Goal: Task Accomplishment & Management: Manage account settings

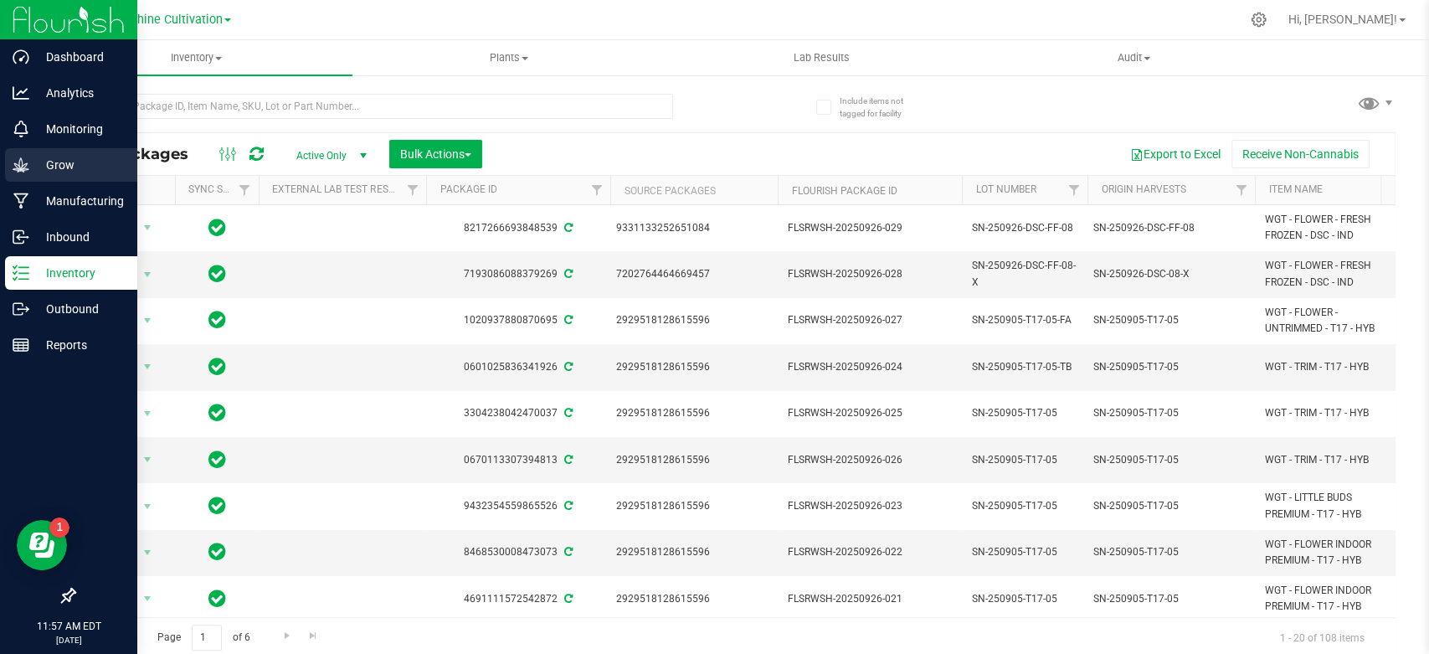
click at [50, 173] on p "Grow" at bounding box center [79, 165] width 100 height 20
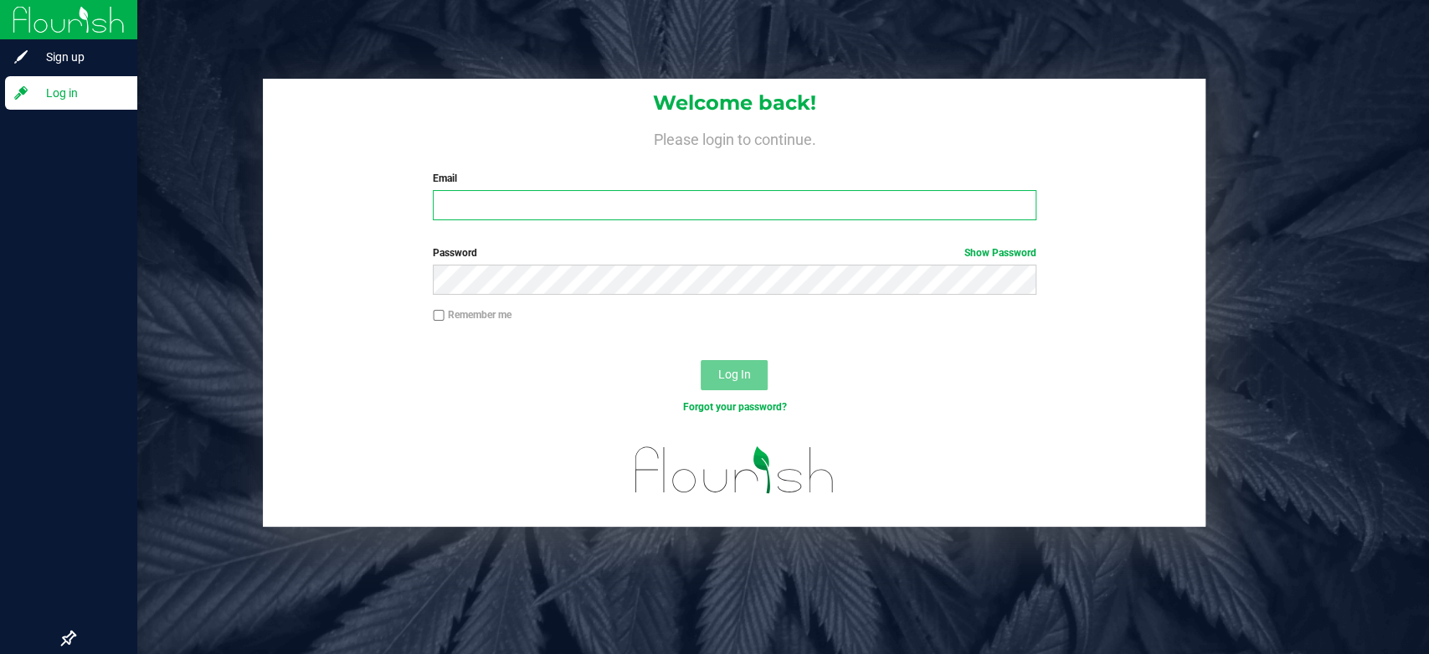
type input "[EMAIL_ADDRESS][DOMAIN_NAME]"
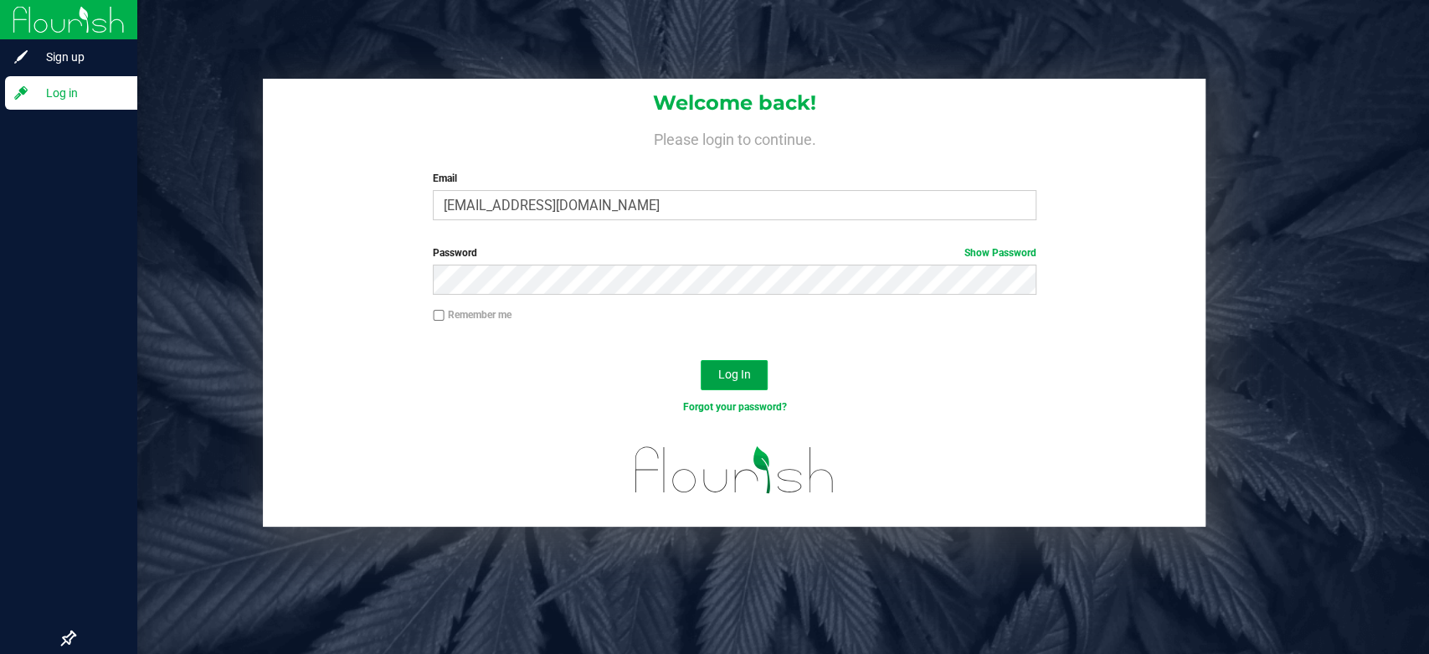
click at [737, 379] on span "Log In" at bounding box center [735, 374] width 33 height 13
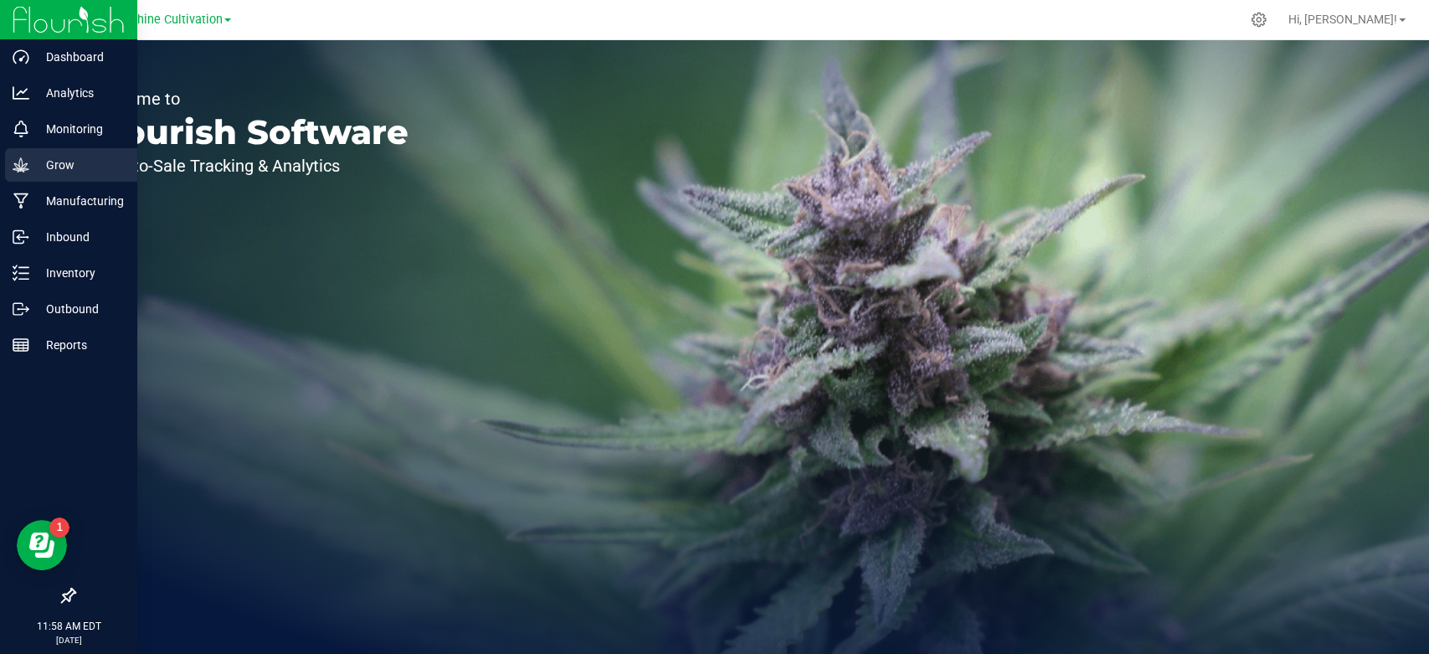
click at [24, 176] on div "Grow" at bounding box center [71, 164] width 132 height 33
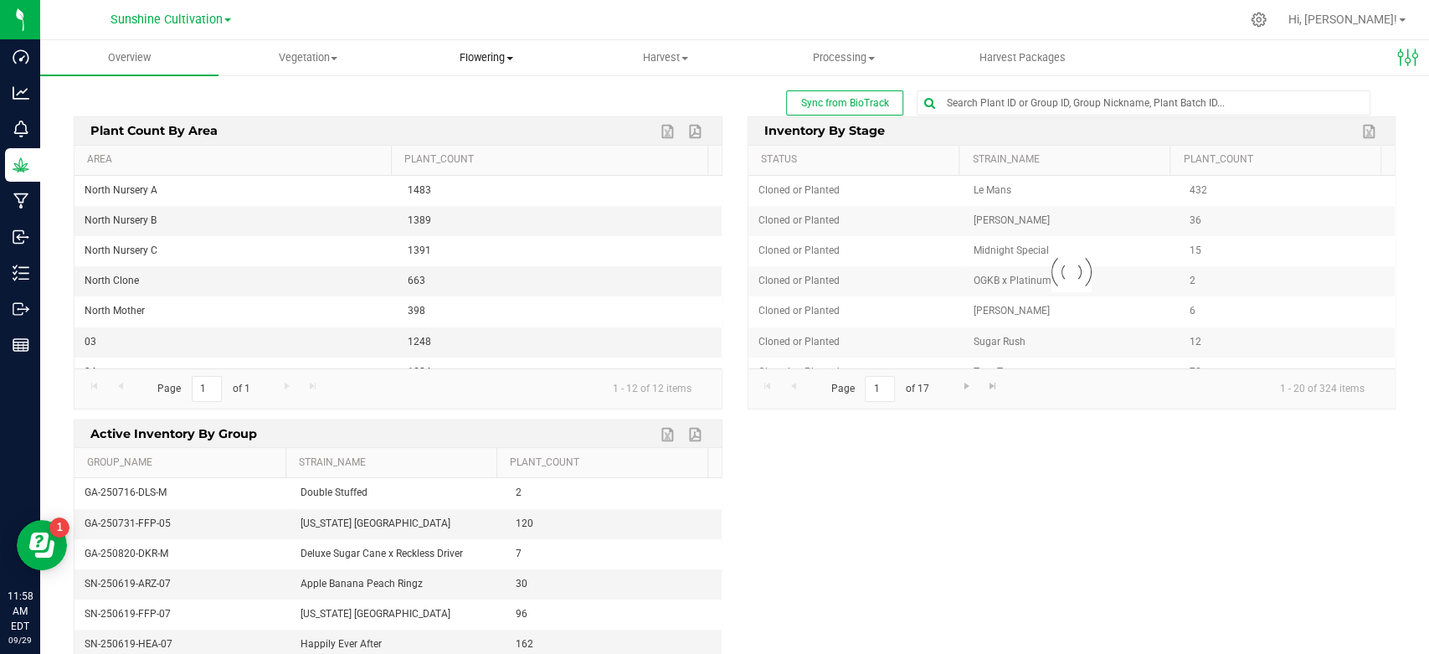
click at [489, 58] on span "Flowering" at bounding box center [487, 57] width 177 height 15
click at [657, 56] on span "Harvest" at bounding box center [665, 57] width 177 height 15
click at [641, 110] on li "Harvests" at bounding box center [665, 101] width 178 height 20
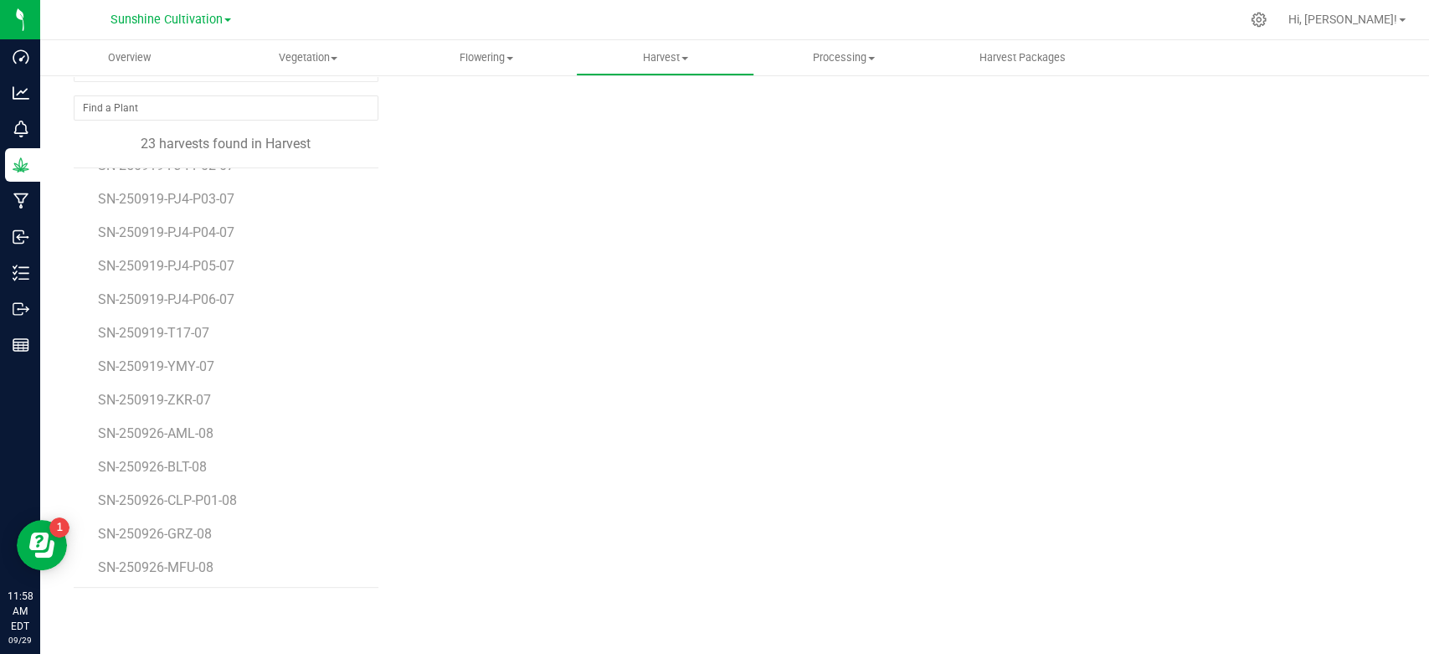
scroll to position [364, 0]
click at [848, 59] on span "Processing" at bounding box center [843, 57] width 177 height 15
click at [822, 105] on span "Processing harvests" at bounding box center [832, 101] width 155 height 14
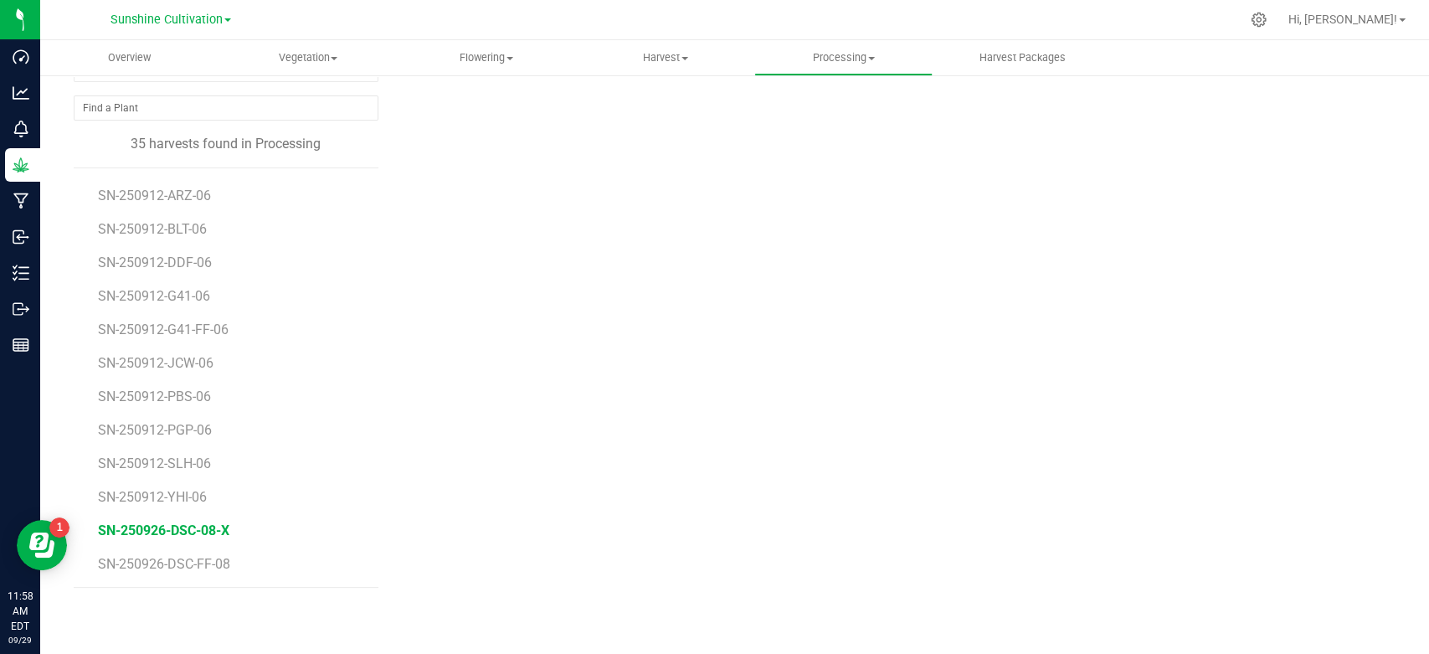
click at [207, 533] on span "SN-250926-DSC-08-X" at bounding box center [163, 531] width 131 height 16
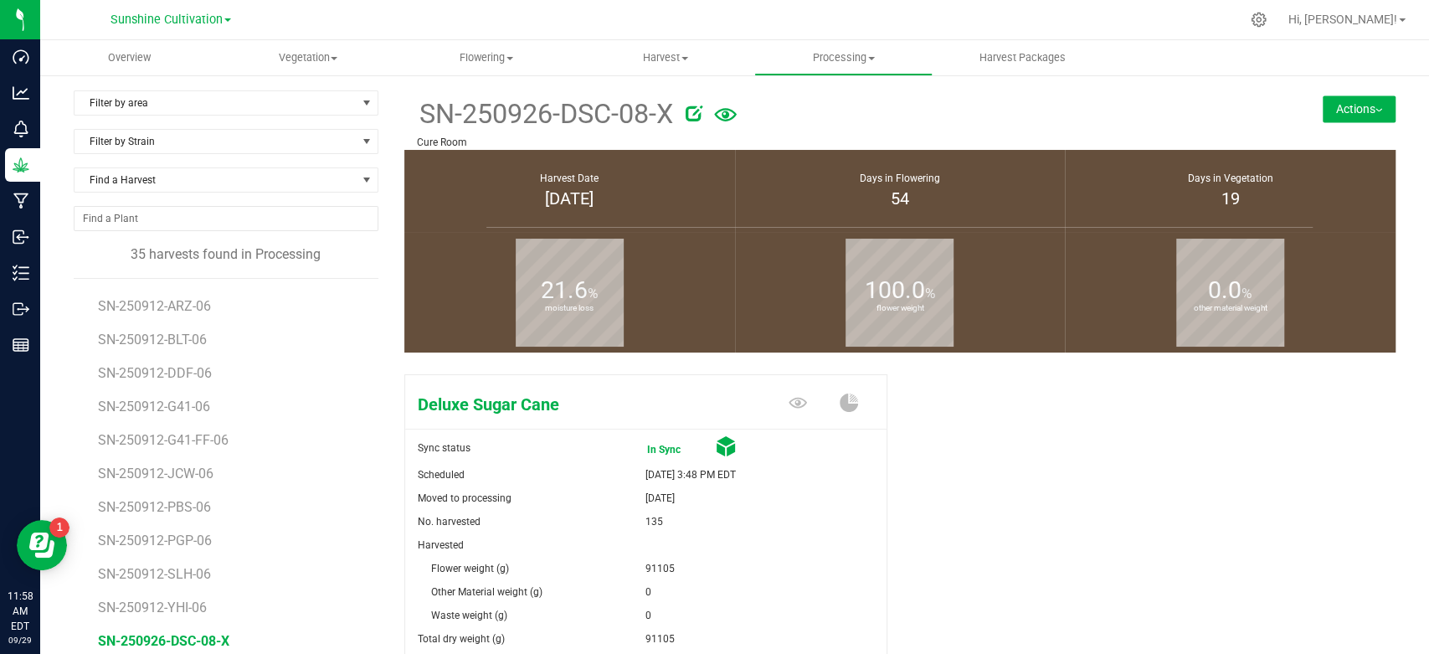
click at [686, 114] on icon at bounding box center [694, 113] width 17 height 17
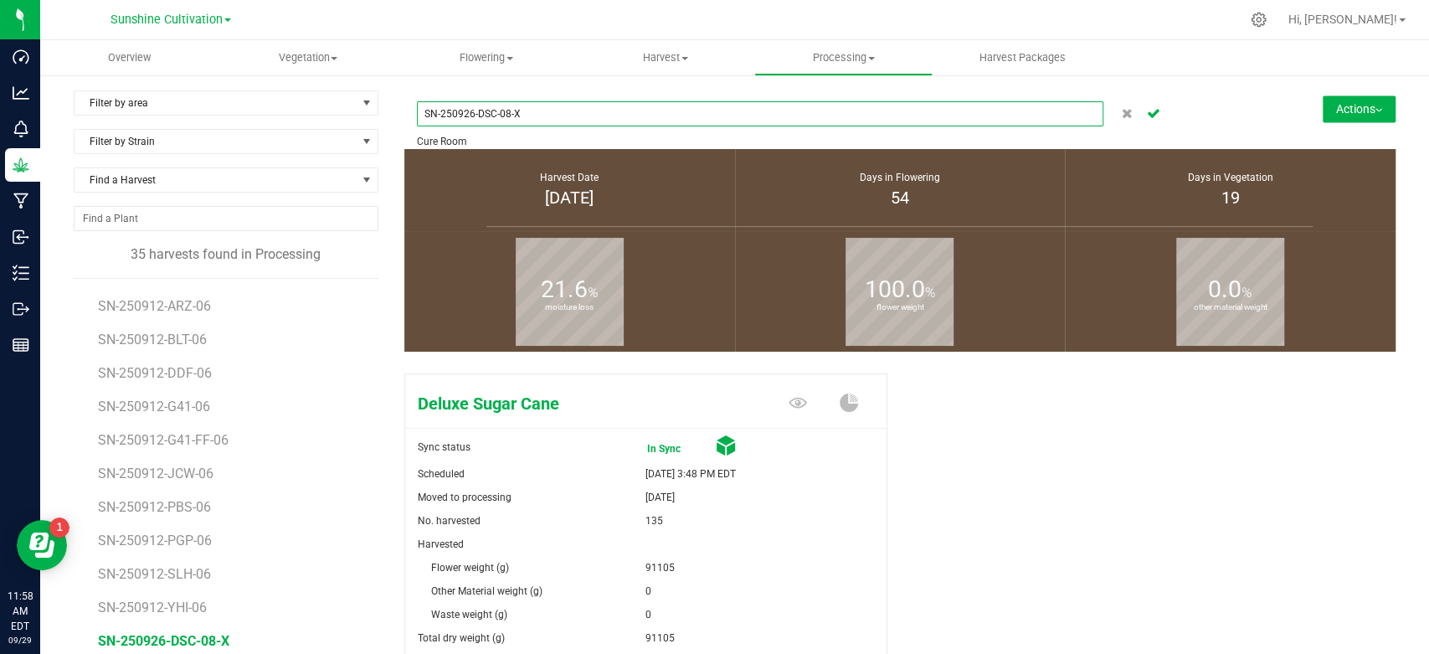
click at [503, 114] on input "SN-250926-DSC-08-X" at bounding box center [760, 113] width 687 height 25
type input "SN-250926-DSC-FF-08-X"
click at [1147, 109] on icon "Cancel button" at bounding box center [1153, 112] width 13 height 10
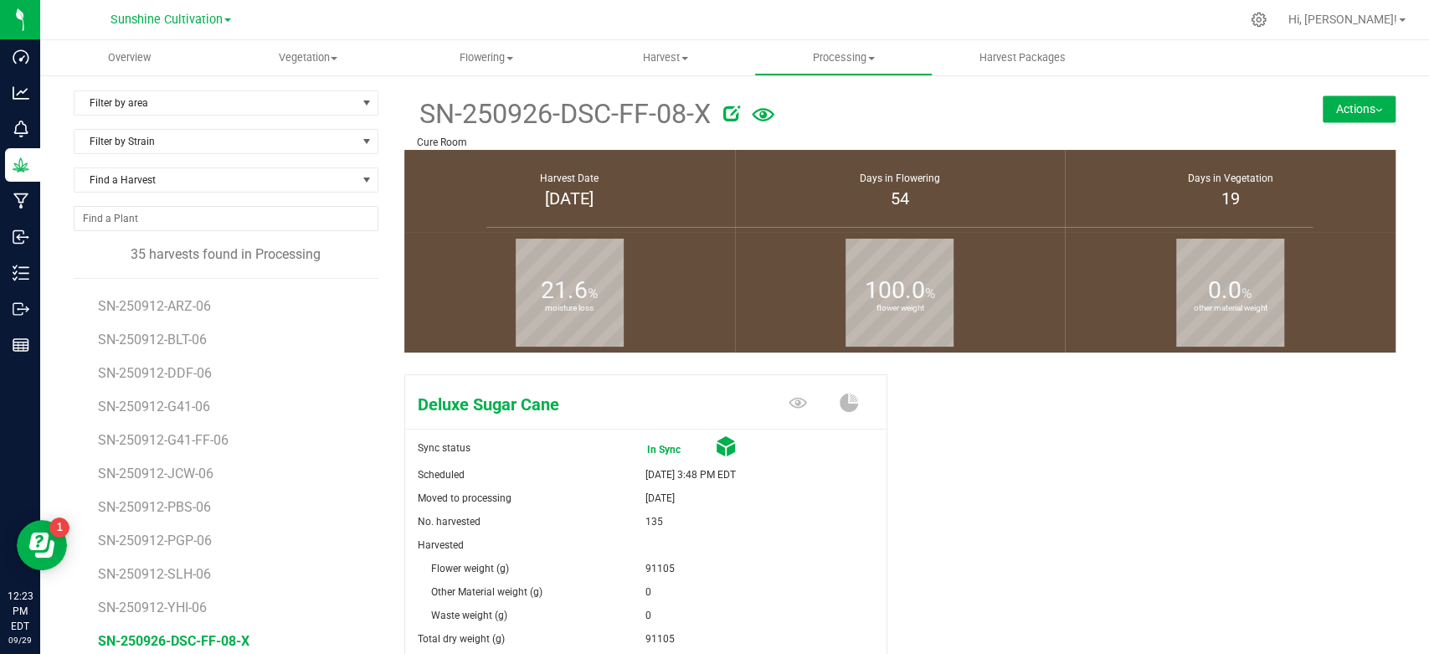
click at [1103, 608] on div "Deluxe Sugar Cane Sync status In Sync Scheduled [DATE] 3:48 PM EDT Moved to pro…" at bounding box center [900, 619] width 992 height 503
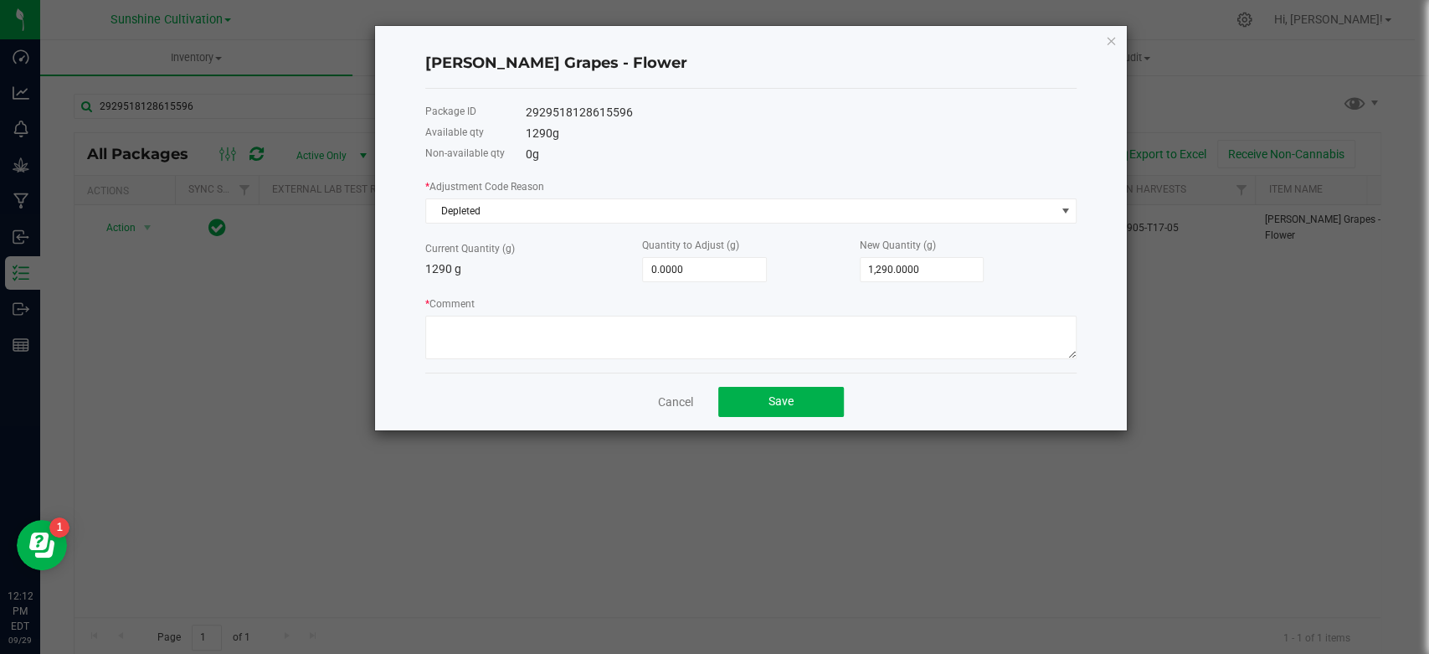
drag, startPoint x: 722, startPoint y: 39, endPoint x: 734, endPoint y: 109, distance: 70.5
click at [734, 109] on div "Gaspar's Grapes - Flower Package ID 2929518128615596 Available qty 1290 g Non-a…" at bounding box center [751, 228] width 752 height 404
click at [482, 388] on div "Cancel Save" at bounding box center [751, 402] width 652 height 58
click at [662, 404] on link "Cancel" at bounding box center [675, 402] width 35 height 17
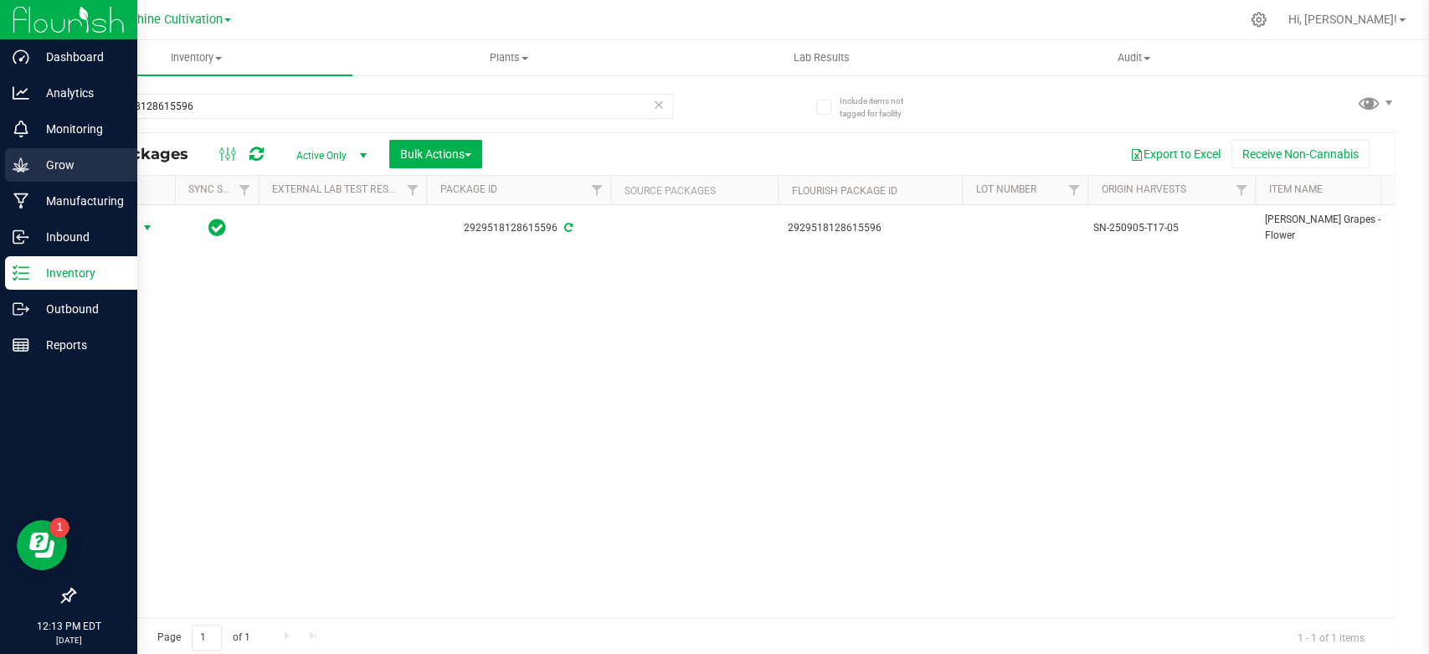
click at [24, 171] on icon at bounding box center [21, 165] width 17 height 17
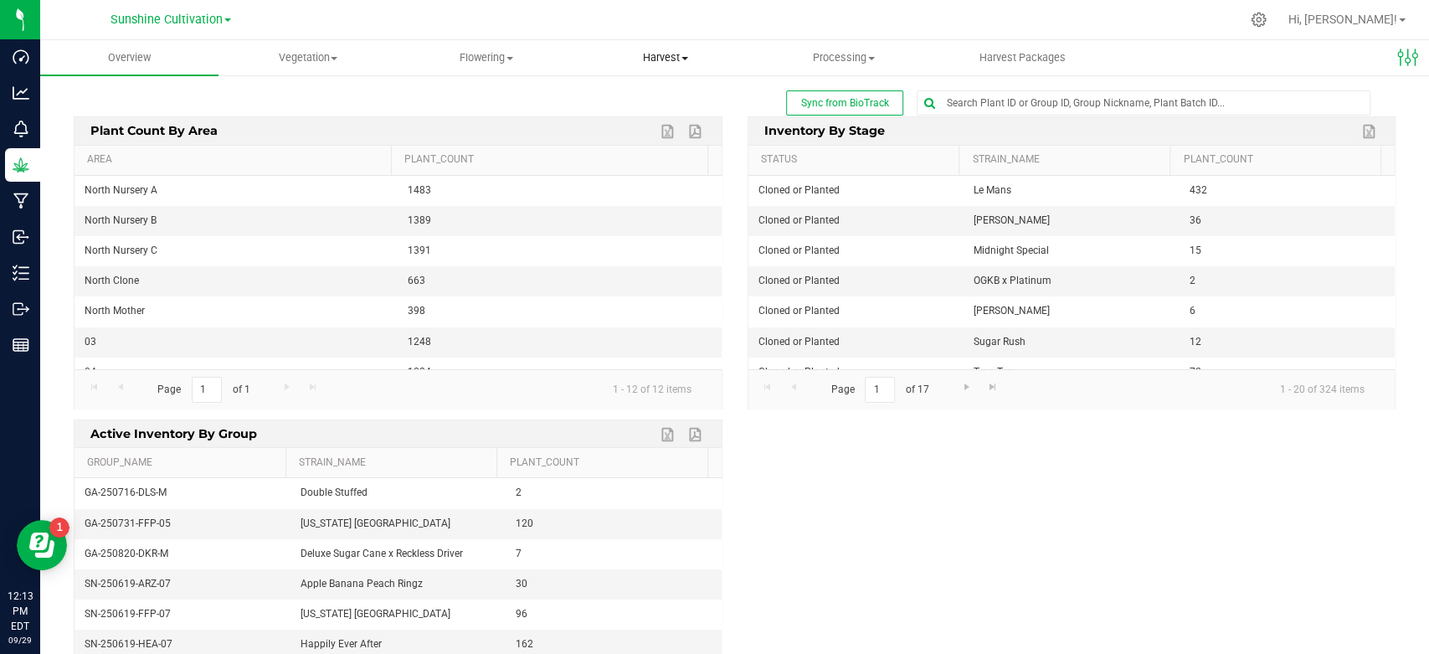
click at [662, 55] on span "Harvest" at bounding box center [665, 57] width 177 height 15
click at [649, 103] on span "Harvests" at bounding box center [622, 101] width 93 height 14
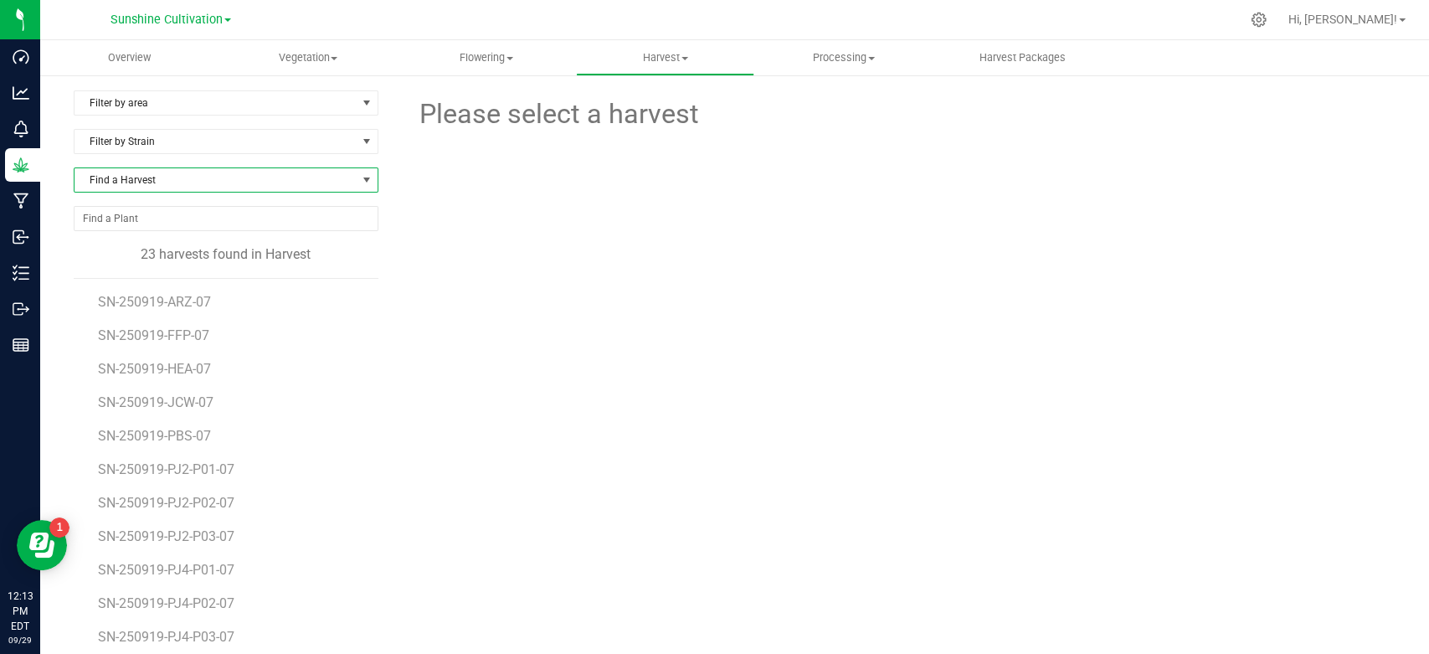
click at [335, 179] on span "Find a Harvest" at bounding box center [216, 179] width 282 height 23
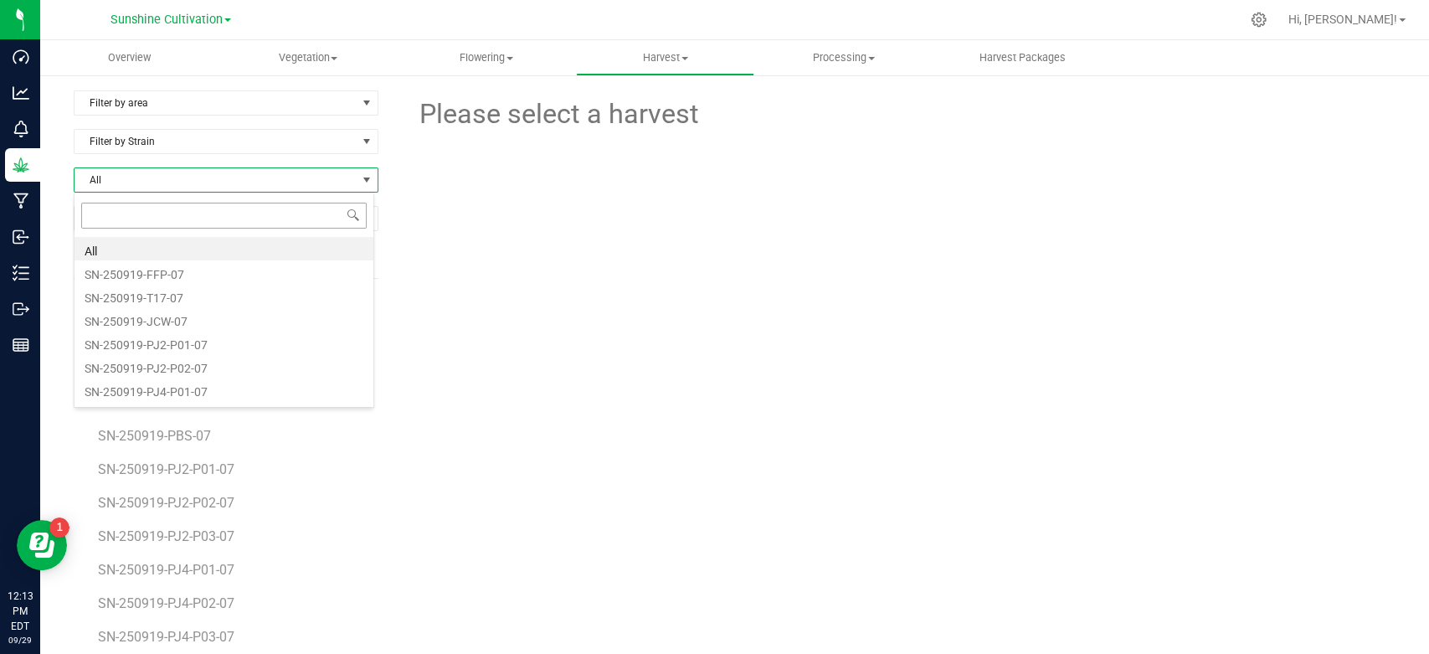
scroll to position [24, 301]
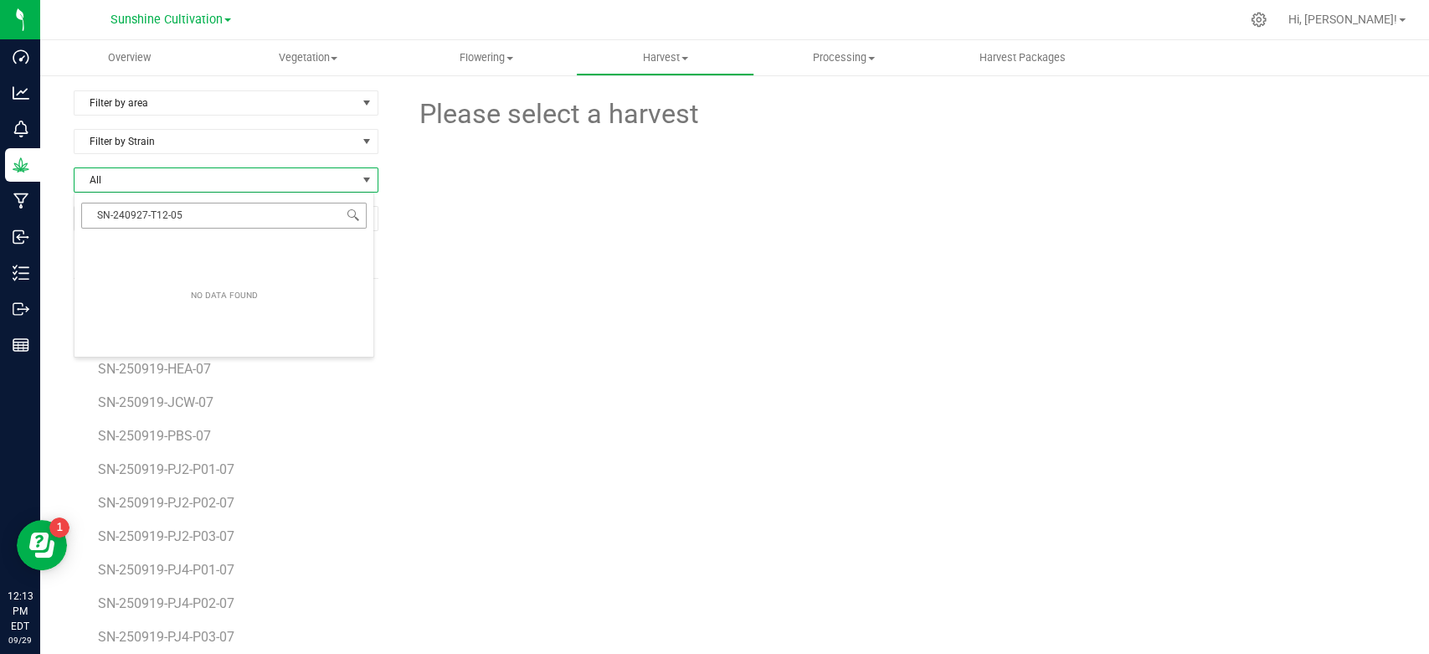
click at [100, 213] on input "SN-240927-T12-05" at bounding box center [224, 216] width 286 height 26
click at [215, 219] on input "SN-240927-T12-05" at bounding box center [224, 216] width 286 height 26
type input "SN-240927-T12-05"
click at [482, 271] on div at bounding box center [900, 216] width 1017 height 162
click at [348, 178] on span "Find a Harvest" at bounding box center [216, 179] width 282 height 23
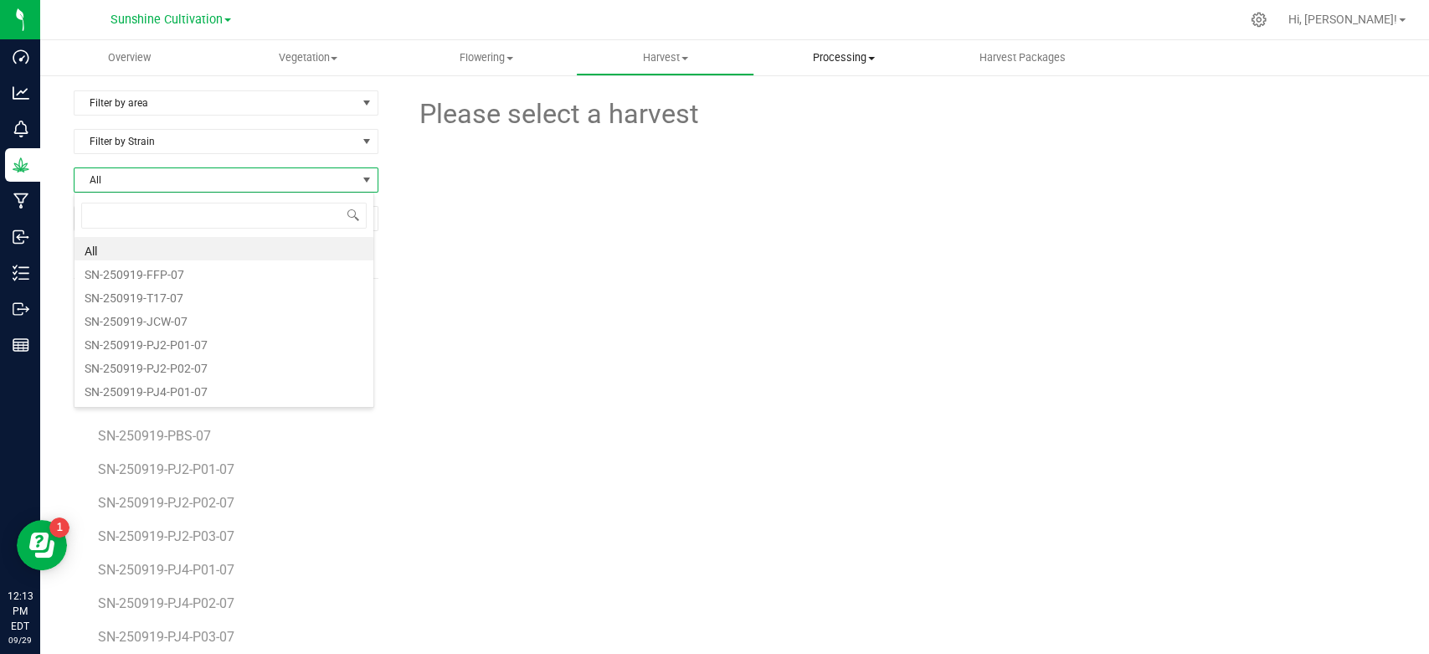
click at [853, 54] on span "Processing" at bounding box center [843, 57] width 177 height 15
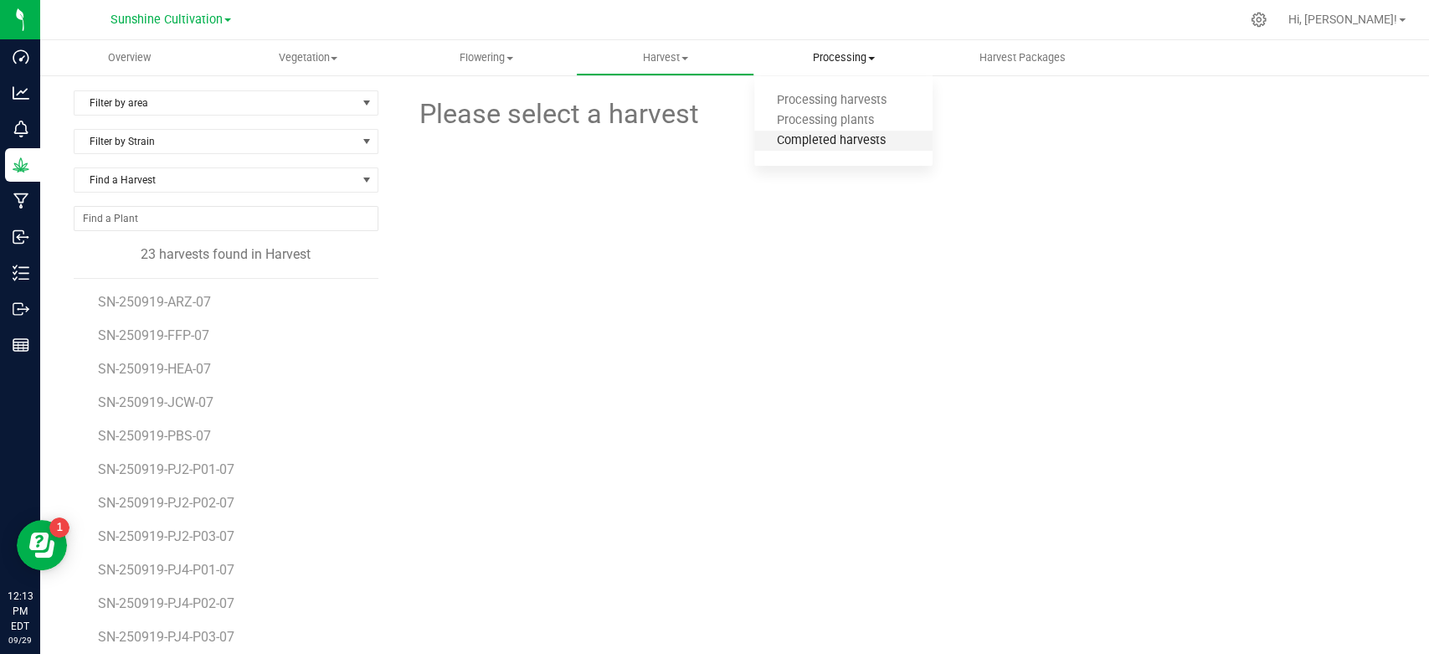
click at [819, 140] on span "Completed harvests" at bounding box center [832, 141] width 154 height 14
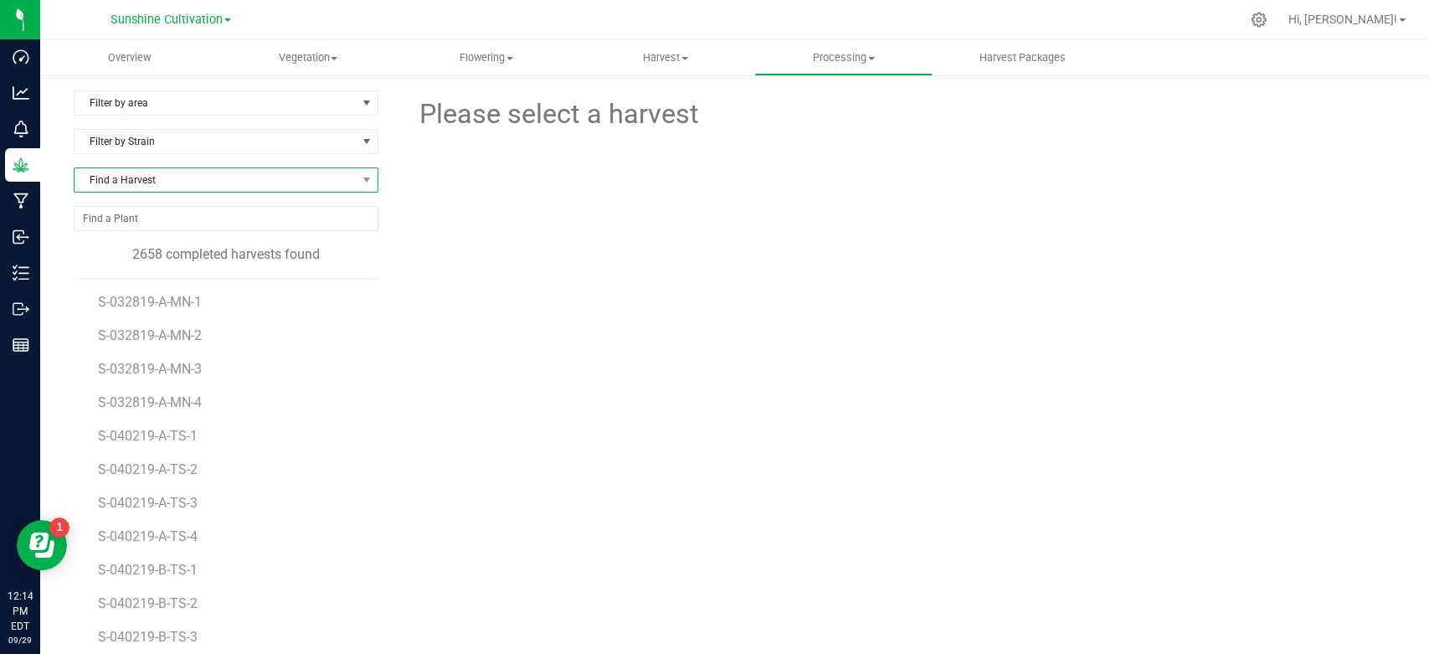
click at [330, 182] on span "Find a Harvest" at bounding box center [216, 179] width 282 height 23
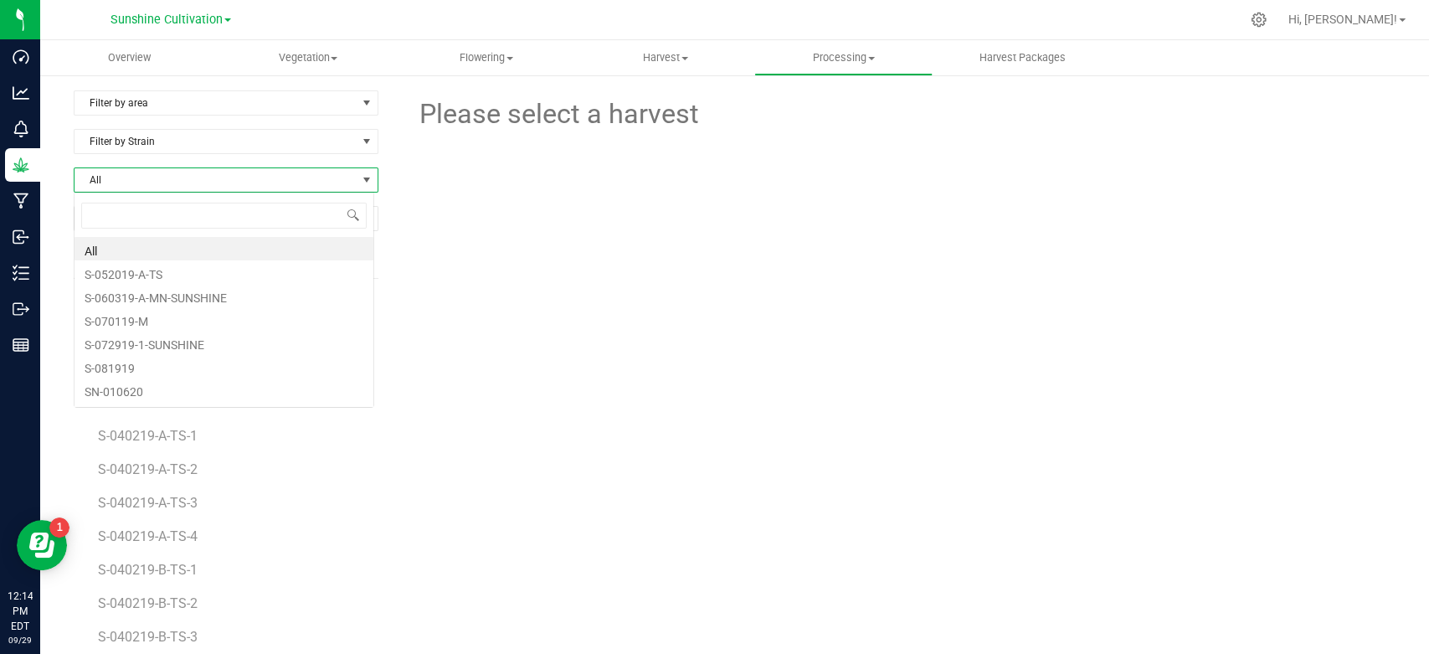
scroll to position [24, 301]
type input "SN-240927-T12-05"
click at [129, 253] on li "SN-240927-T12-05" at bounding box center [224, 248] width 299 height 23
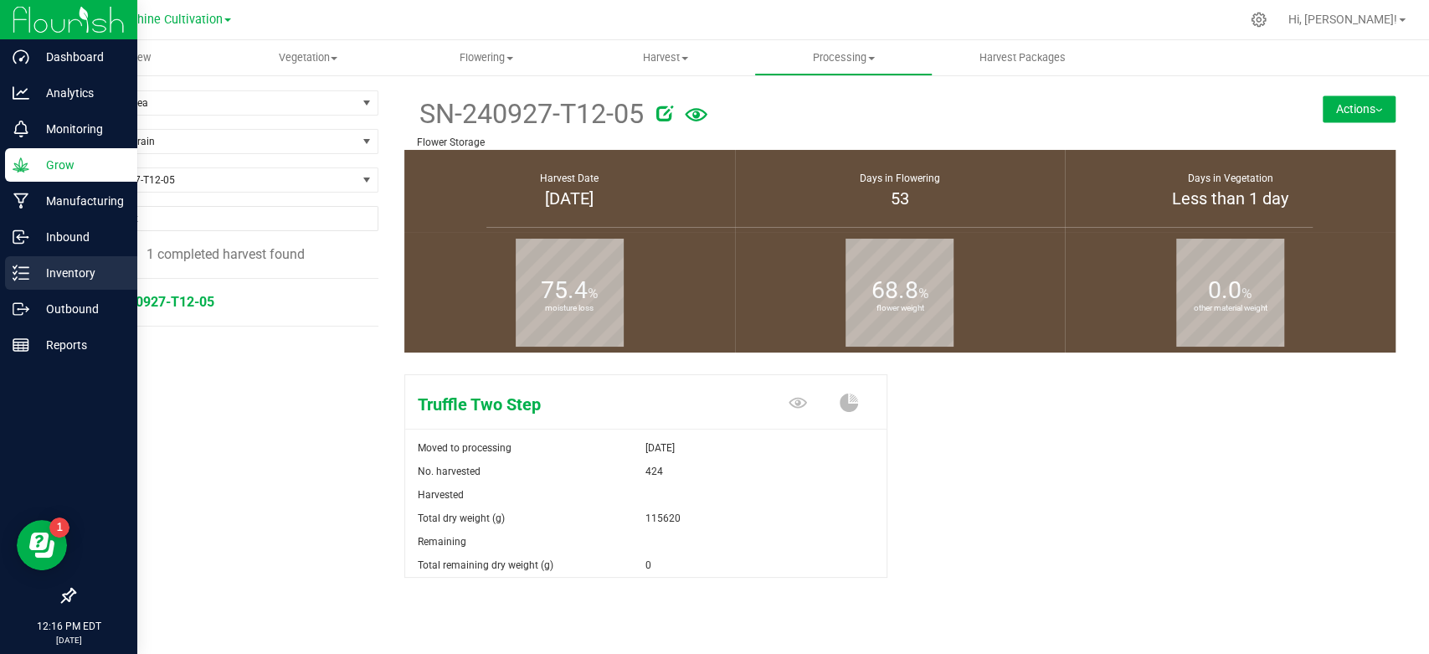
click at [56, 279] on p "Inventory" at bounding box center [79, 273] width 100 height 20
